Goal: Task Accomplishment & Management: Complete application form

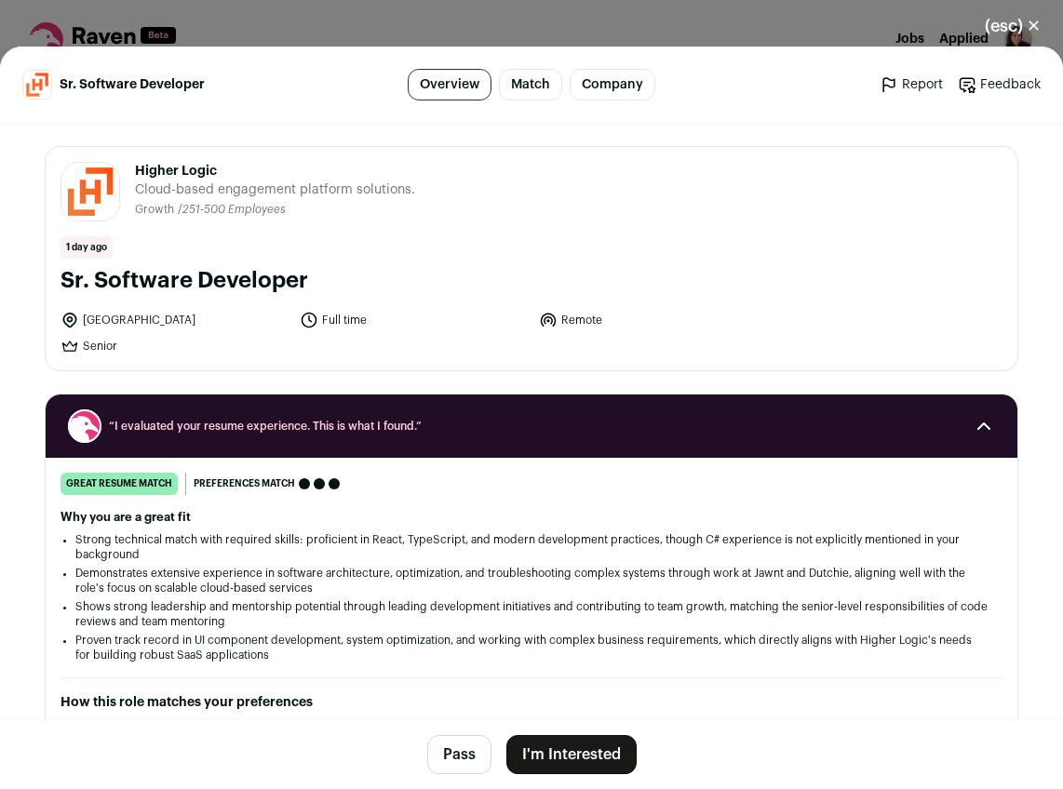
click at [556, 755] on button "I'm Interested" at bounding box center [571, 754] width 130 height 39
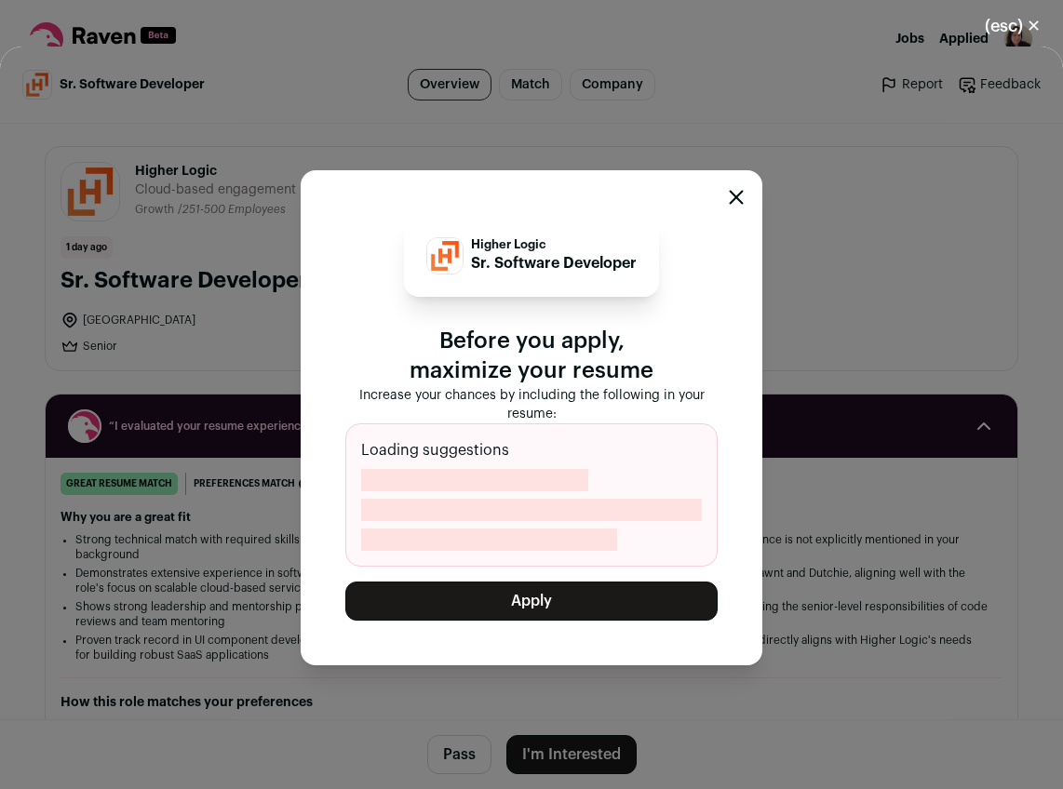
click at [525, 595] on button "Apply" at bounding box center [531, 601] width 372 height 39
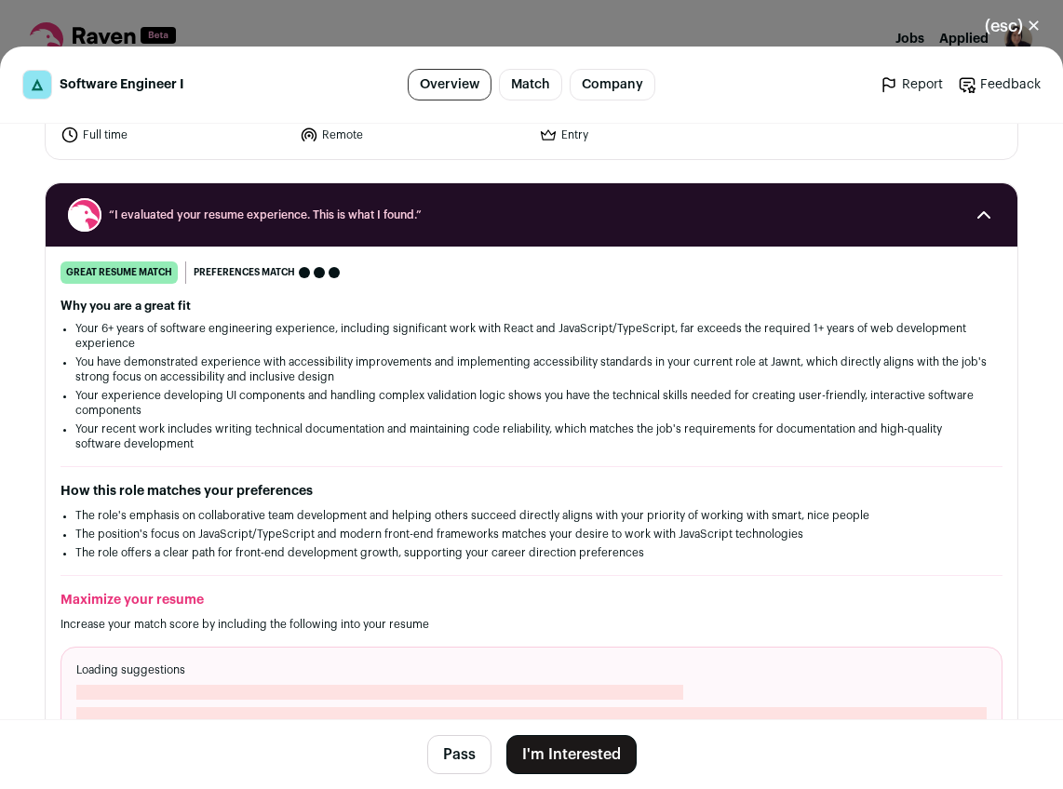
scroll to position [186, 0]
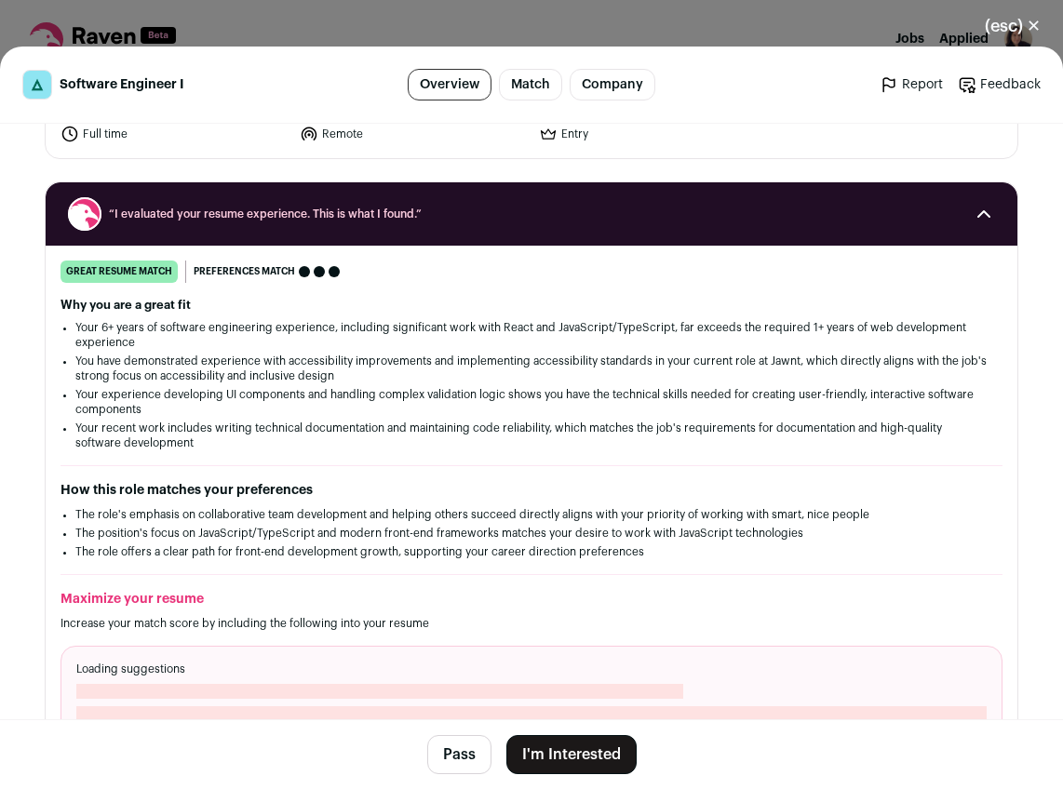
click at [582, 772] on button "I'm Interested" at bounding box center [571, 754] width 130 height 39
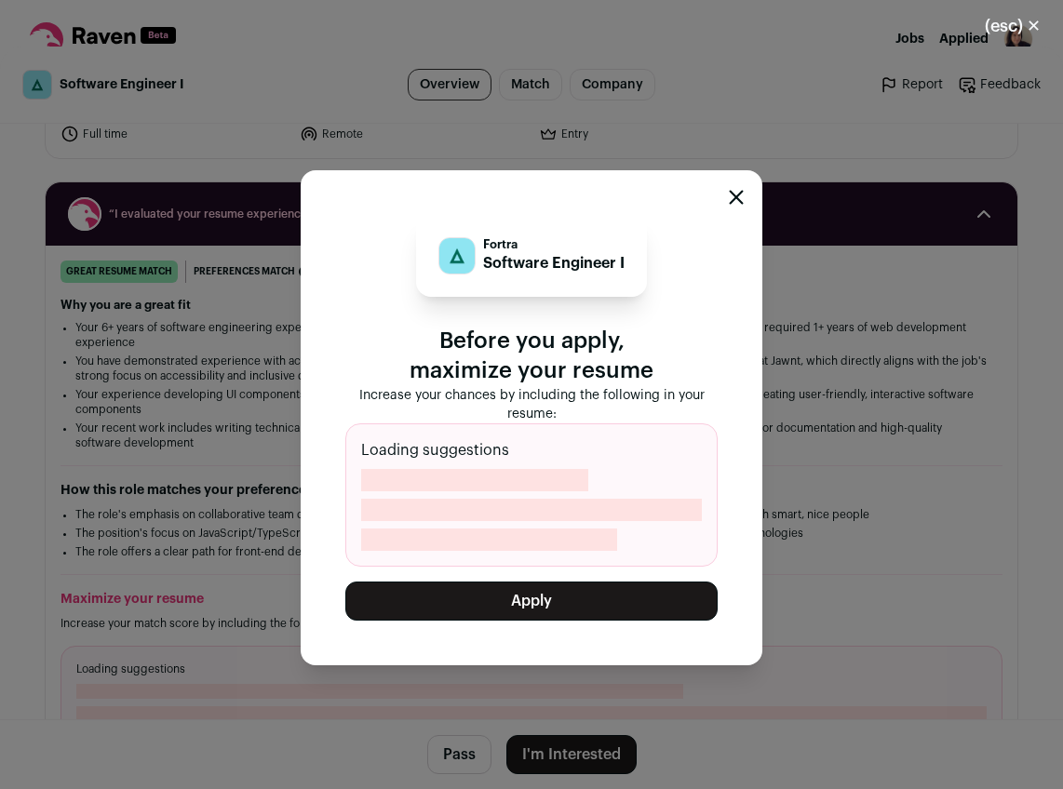
click at [520, 597] on button "Apply" at bounding box center [531, 601] width 372 height 39
